Goal: Task Accomplishment & Management: Use online tool/utility

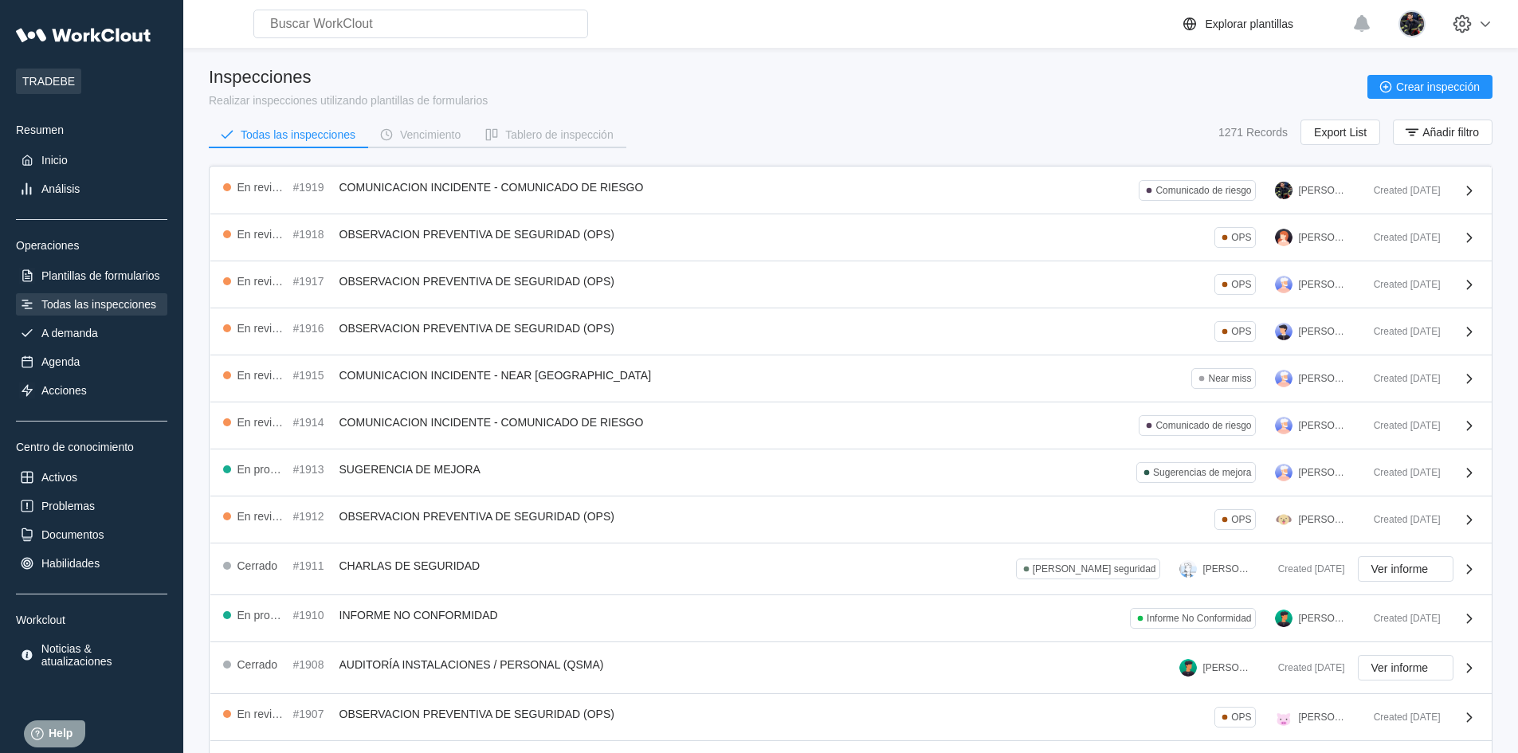
click at [954, 66] on main "Inspecciones Realizar inspecciones utilizando plantillas de formularios Crear i…" at bounding box center [851, 505] width 1284 height 915
click at [134, 301] on div "Todas las inspecciones" at bounding box center [98, 304] width 115 height 13
click at [743, 117] on div "Inspecciones Realizar inspecciones utilizando plantillas de formularios Crear i…" at bounding box center [851, 113] width 1284 height 92
click at [453, 132] on div "Vencimiento" at bounding box center [430, 134] width 61 height 11
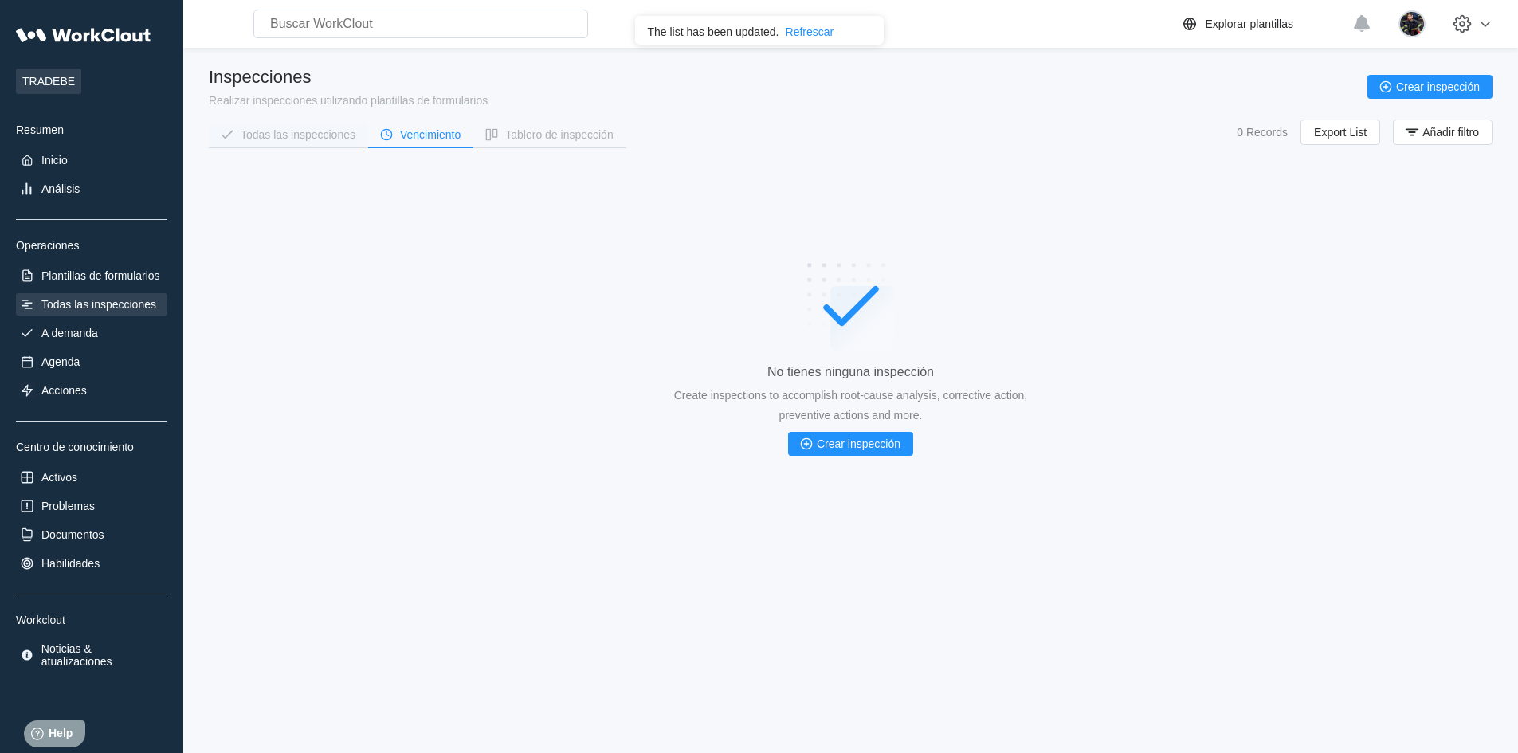
click at [319, 134] on div "Todas las inspecciones" at bounding box center [298, 134] width 115 height 11
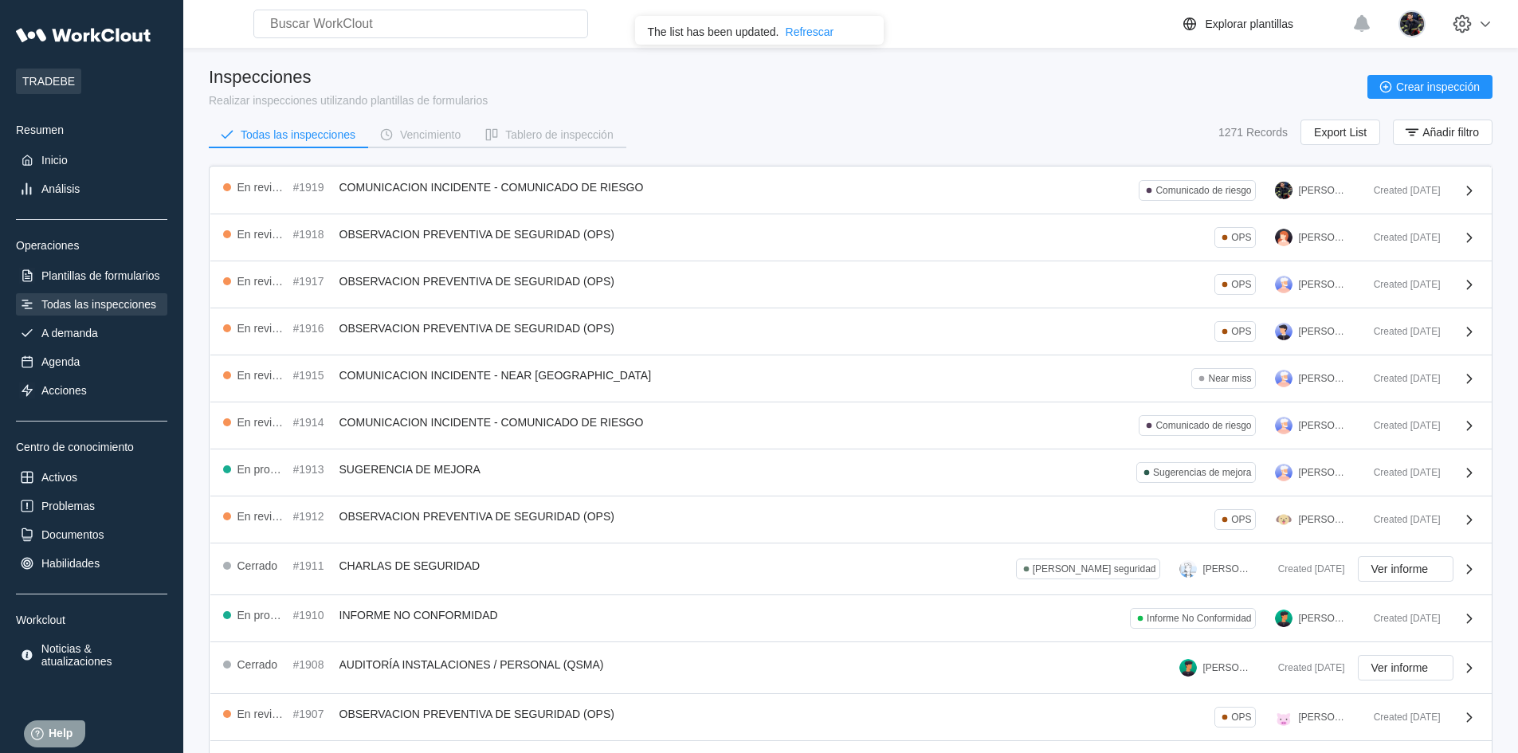
click at [536, 96] on div "Inspecciones Realizar inspecciones utilizando plantillas de formularios Crear i…" at bounding box center [851, 87] width 1284 height 40
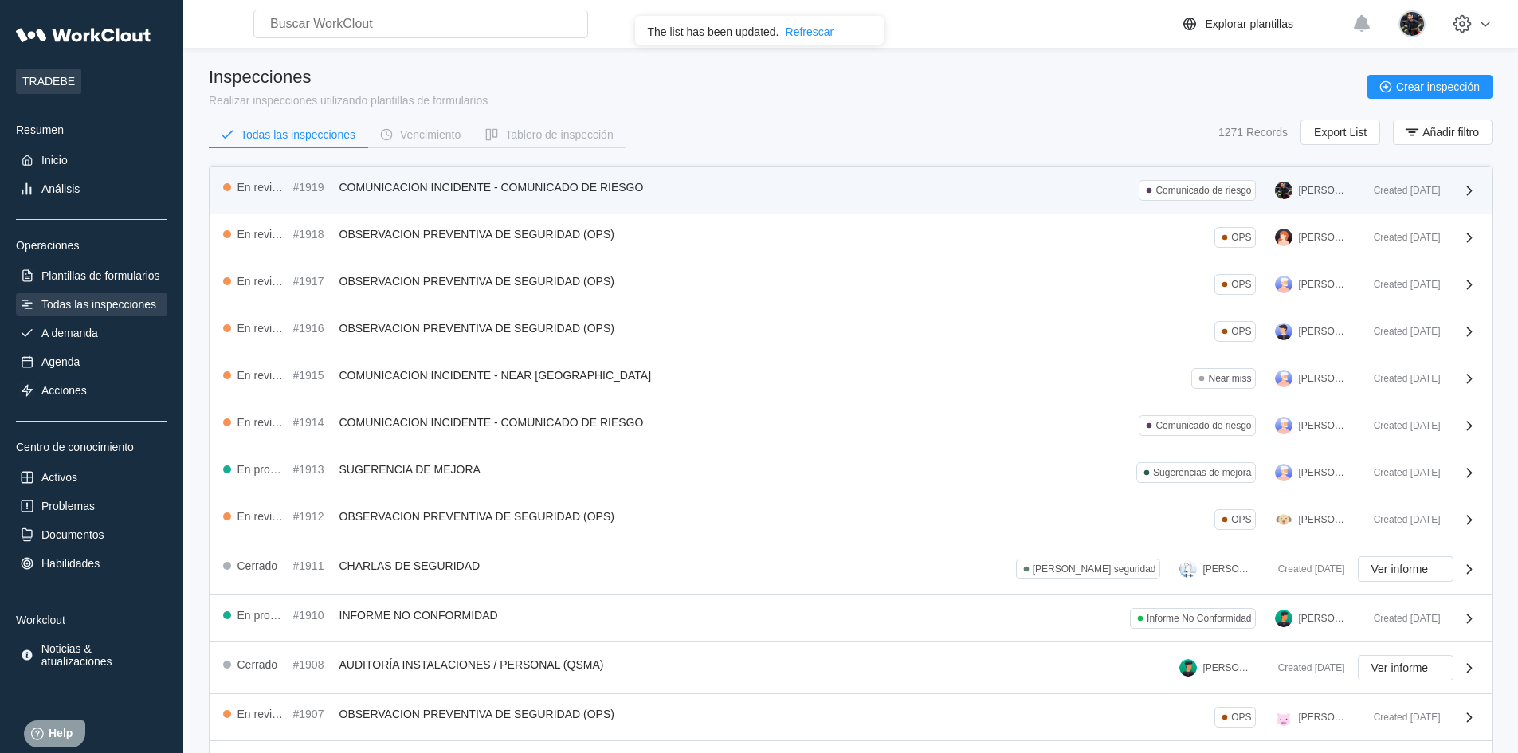
click at [776, 186] on div "En revisión #1919 COMUNICACION INCIDENTE - COMUNICADO DE RIESGO Comunicado de r…" at bounding box center [792, 190] width 1138 height 21
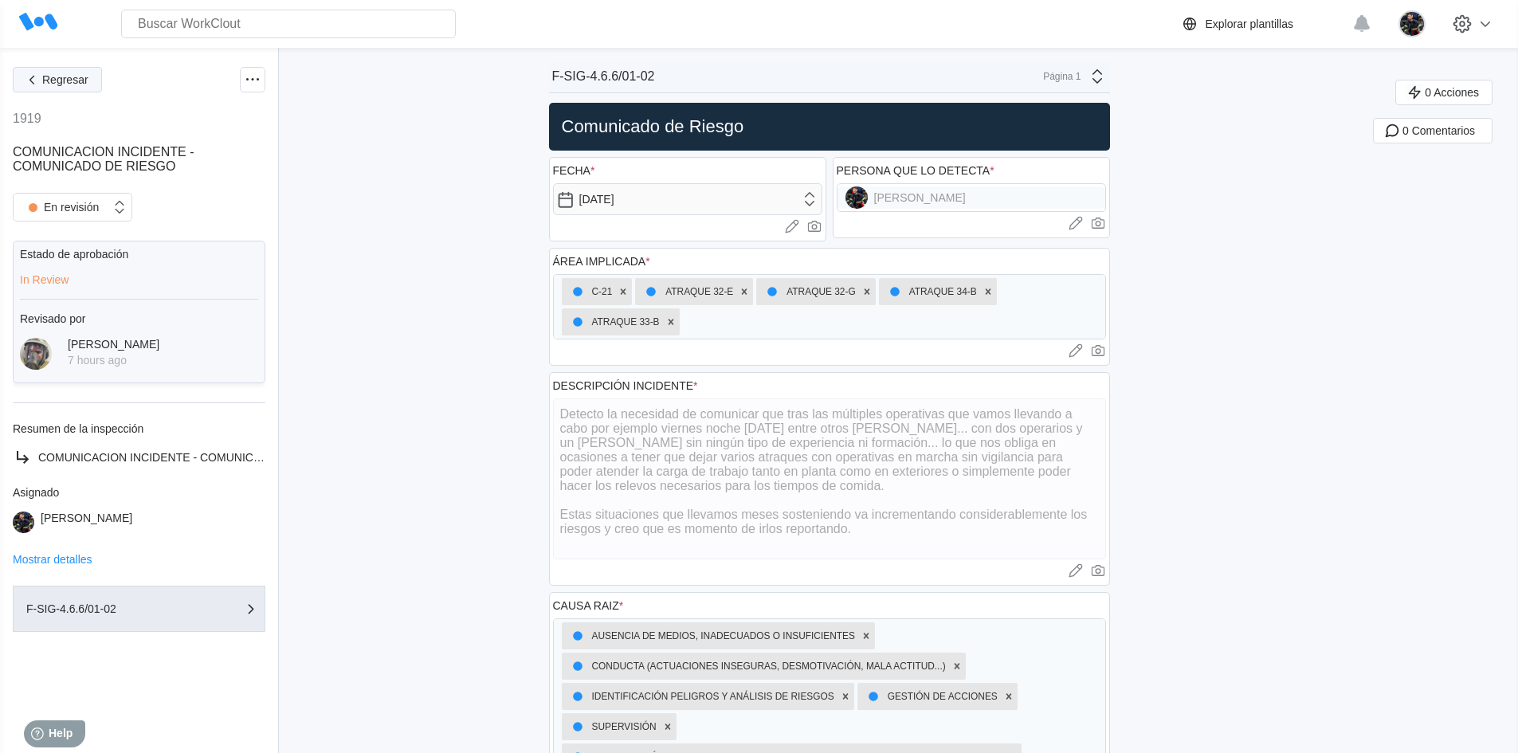
click at [51, 84] on span "Regresar" at bounding box center [65, 79] width 46 height 11
